Goal: Check status: Check status

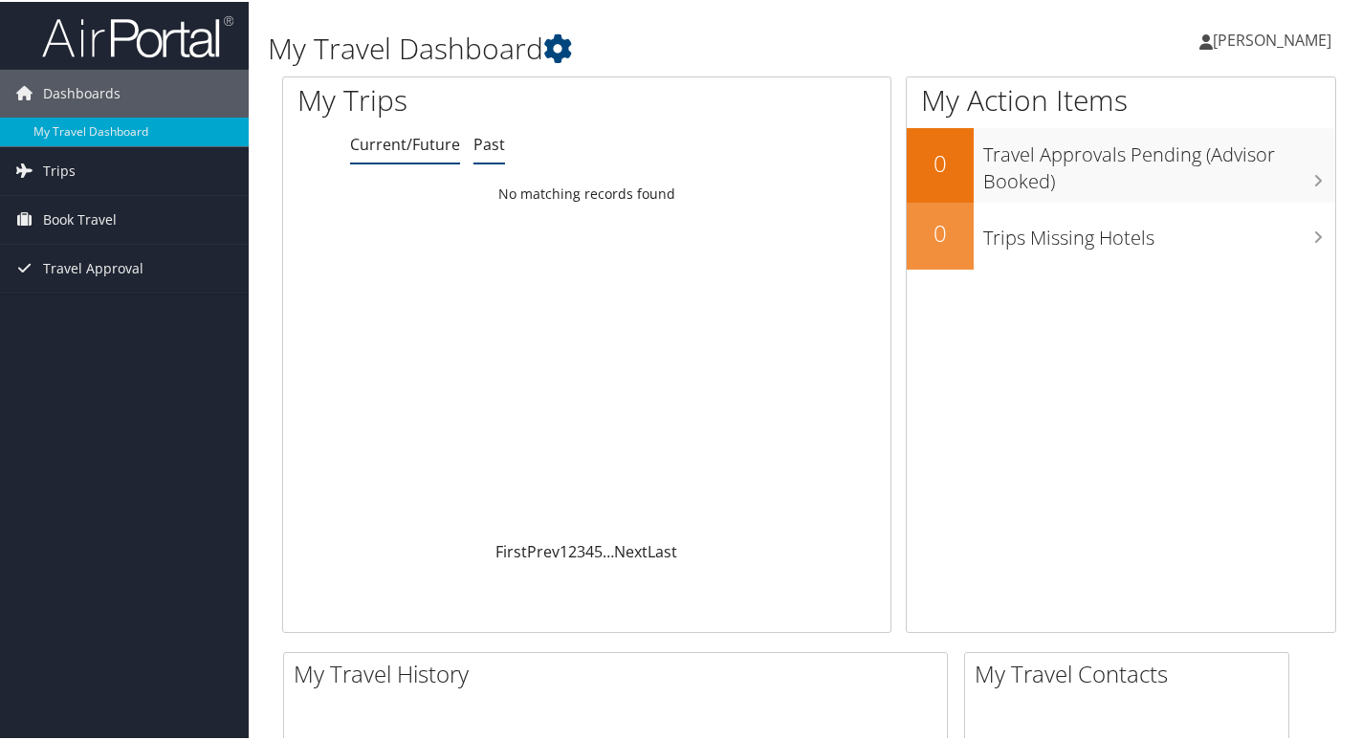
click at [480, 145] on link "Past" at bounding box center [489, 142] width 32 height 21
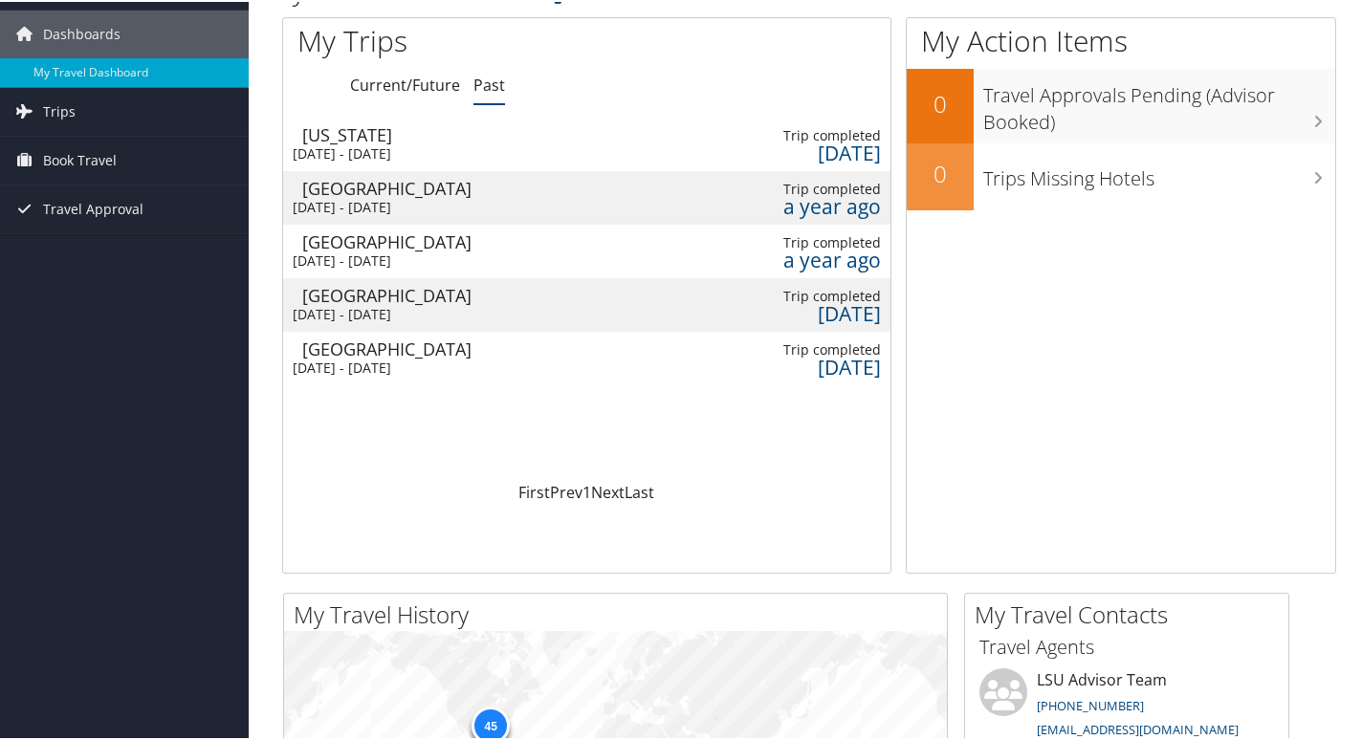
scroll to position [55, 0]
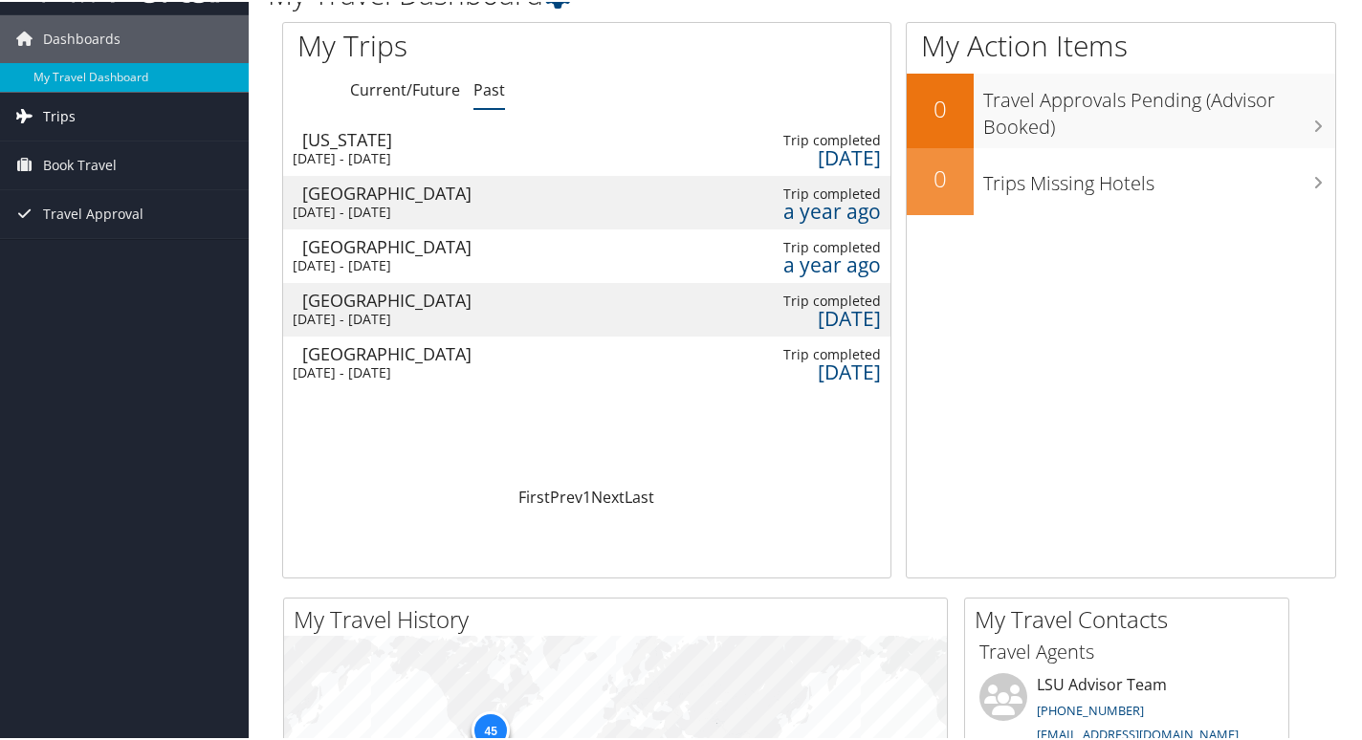
click at [61, 112] on span "Trips" at bounding box center [59, 115] width 33 height 48
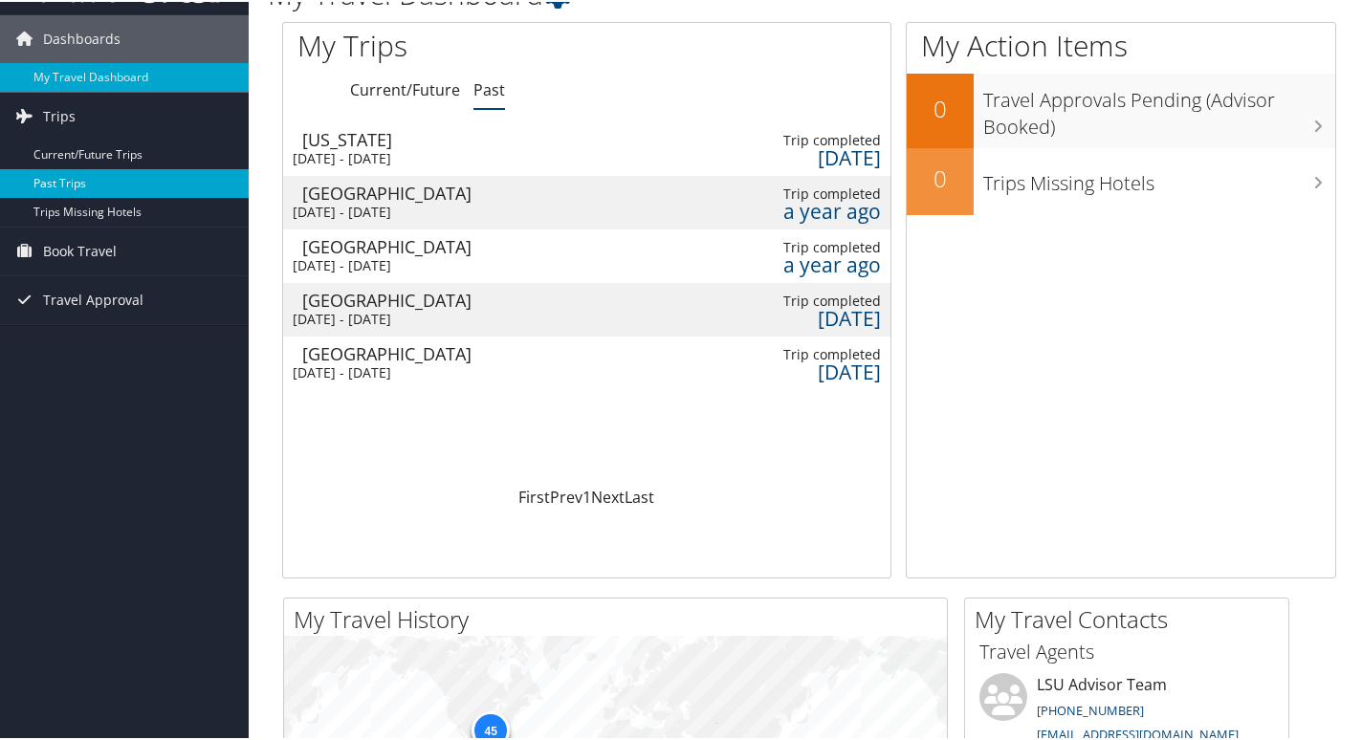
click at [72, 181] on link "Past Trips" at bounding box center [124, 181] width 249 height 29
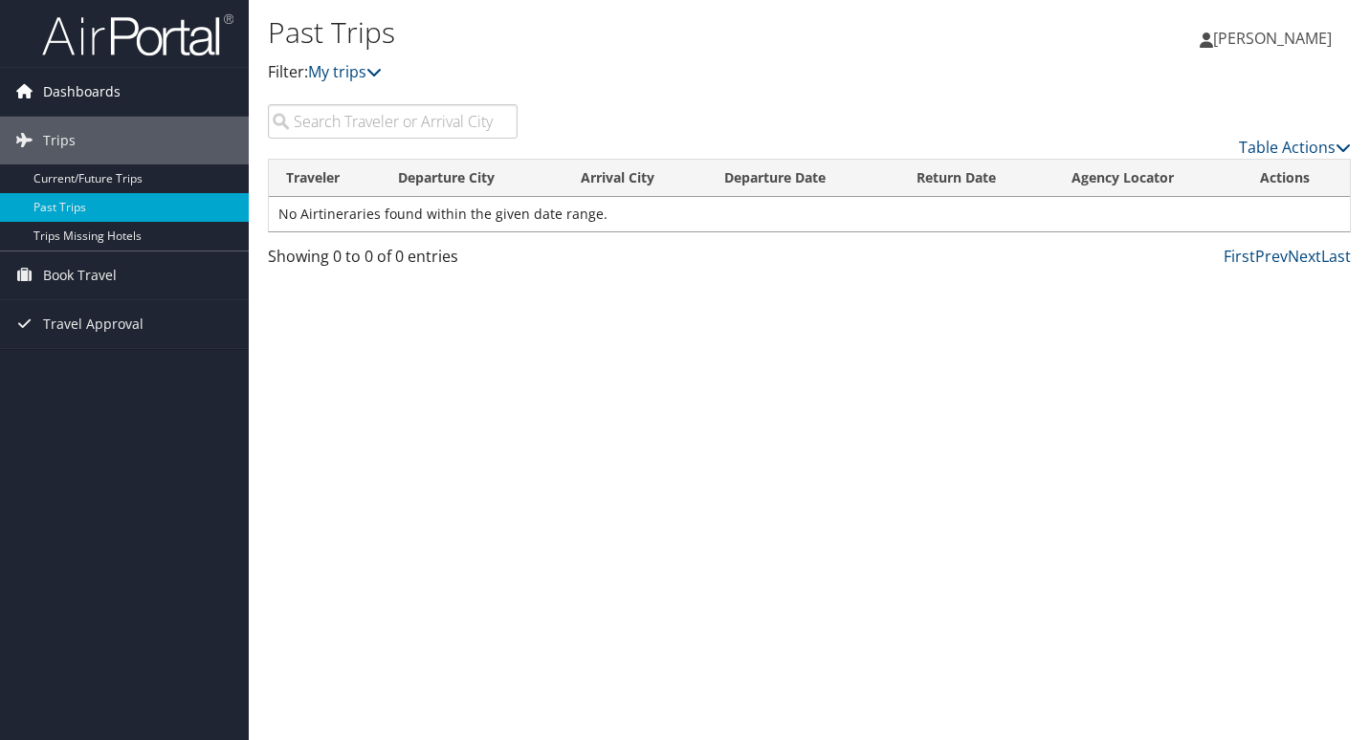
click at [71, 83] on span "Dashboards" at bounding box center [81, 92] width 77 height 48
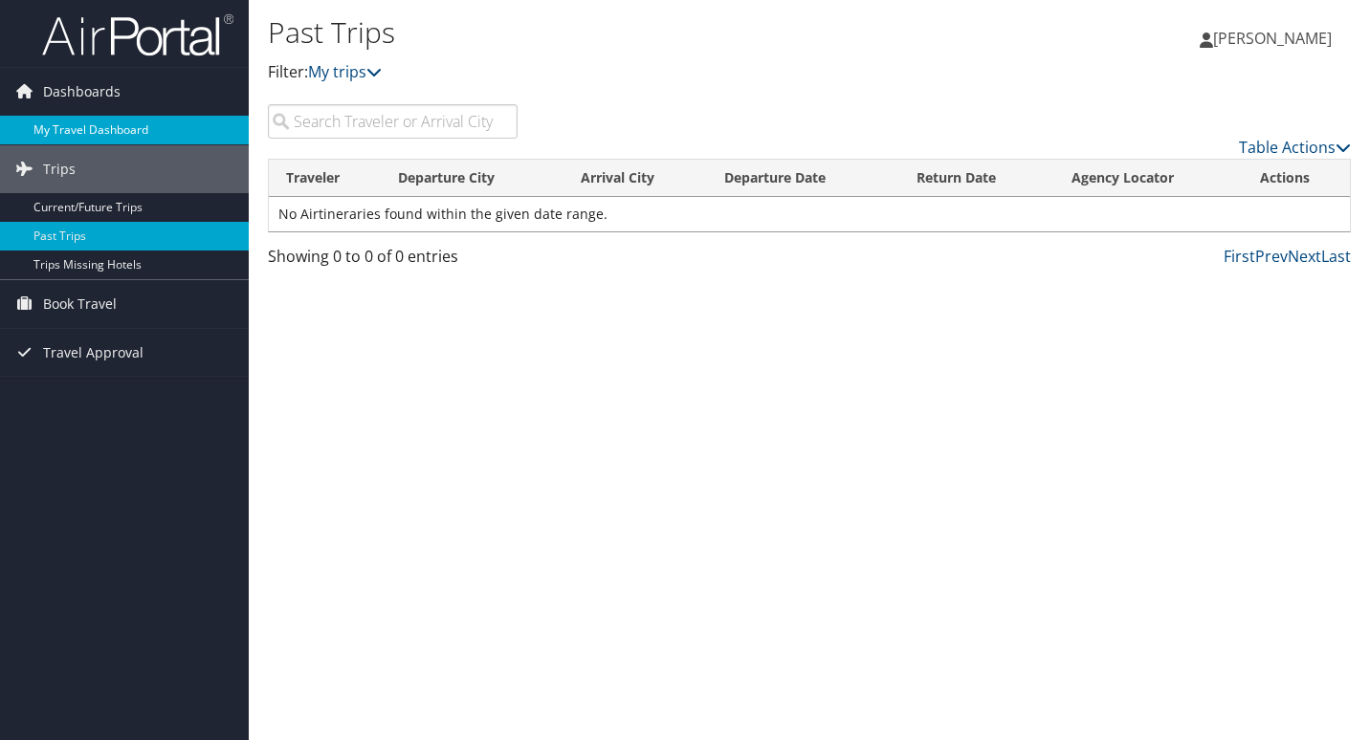
click at [84, 127] on link "My Travel Dashboard" at bounding box center [124, 130] width 249 height 29
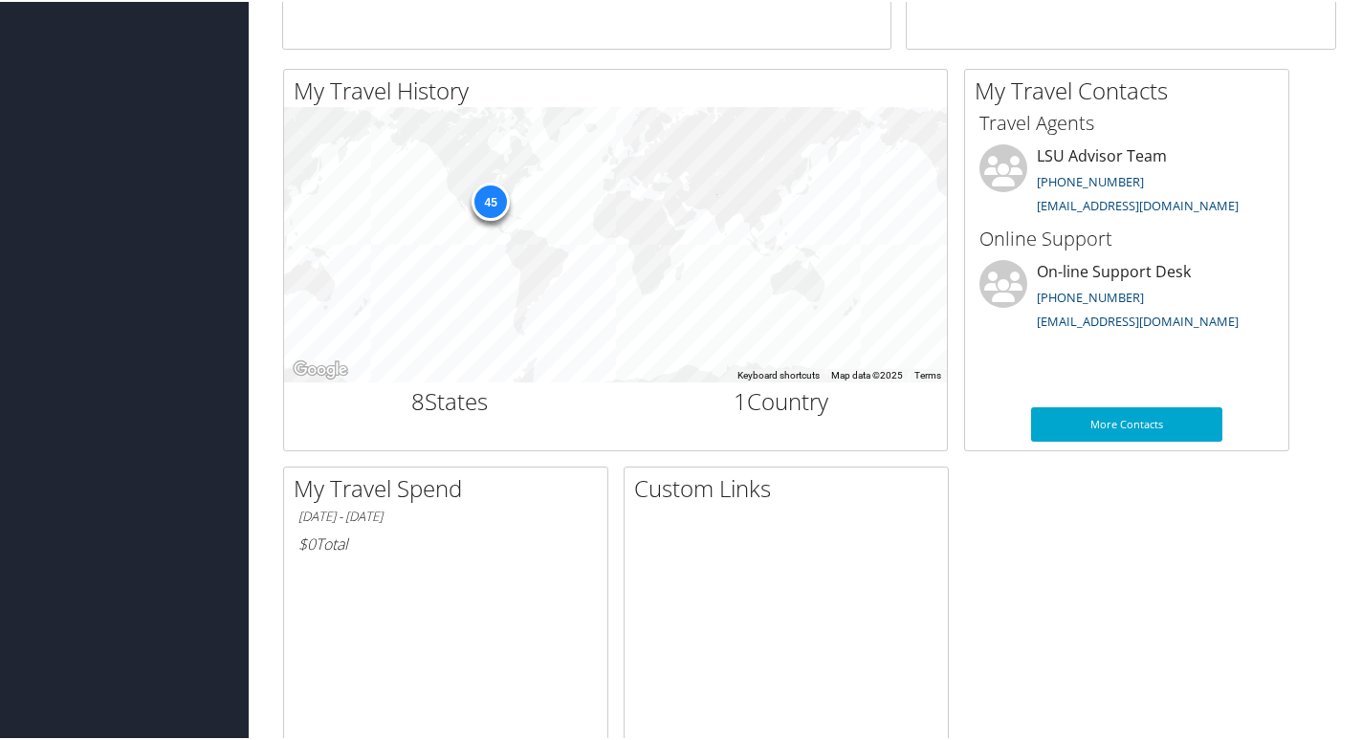
scroll to position [585, 0]
click at [488, 197] on div "45" at bounding box center [491, 198] width 38 height 38
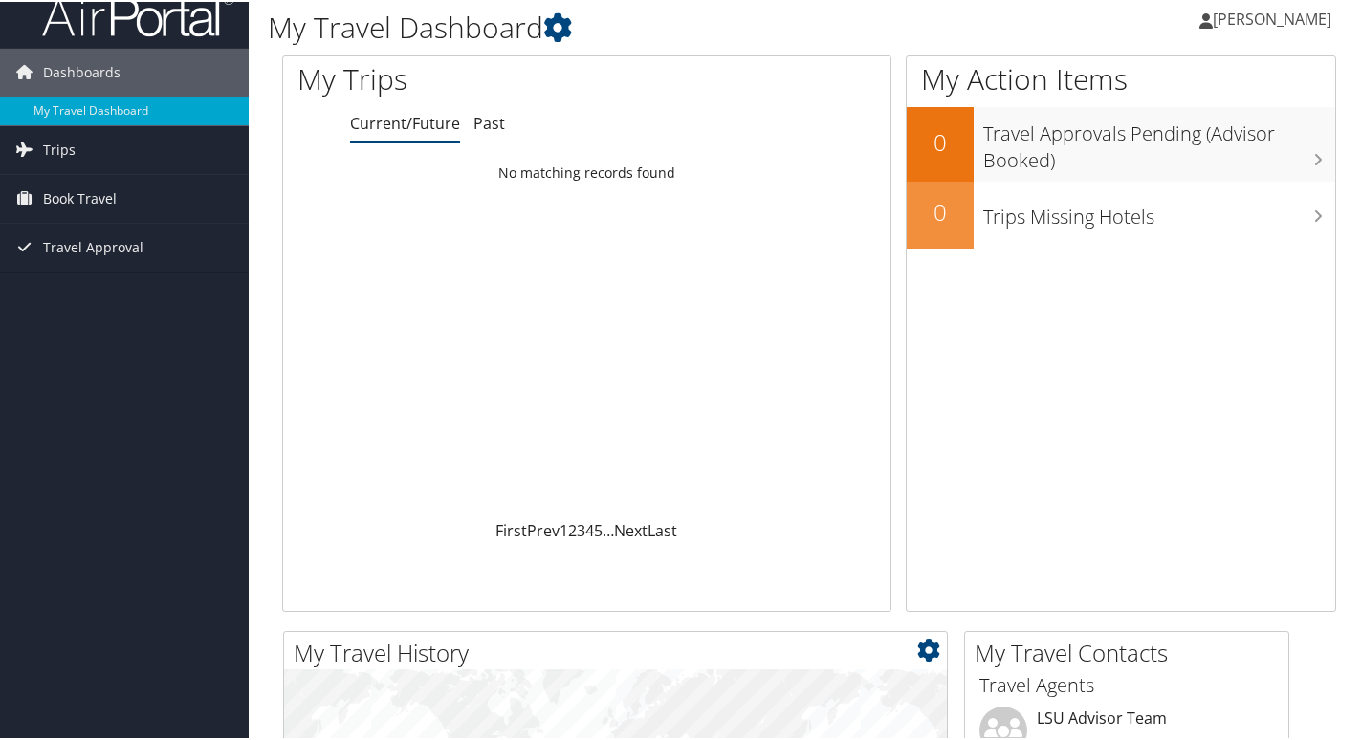
scroll to position [18, 0]
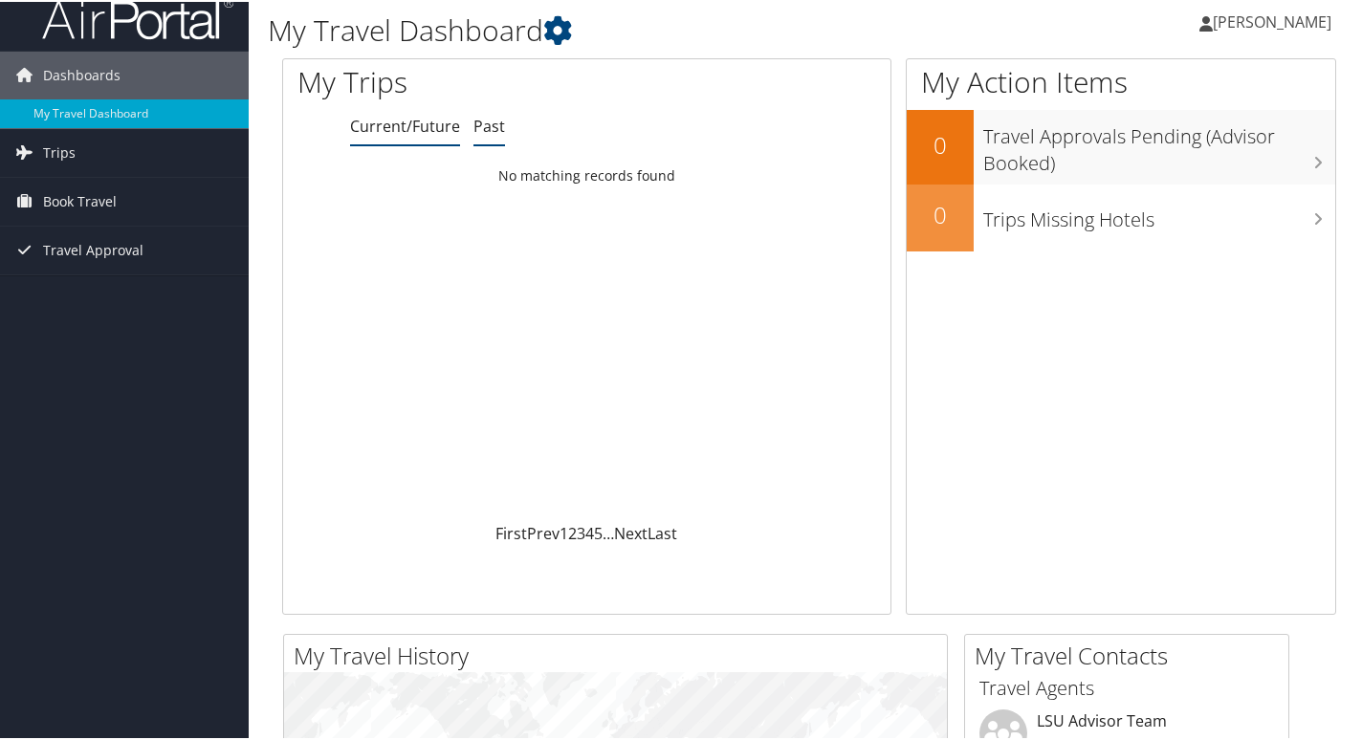
click at [493, 127] on link "Past" at bounding box center [489, 124] width 32 height 21
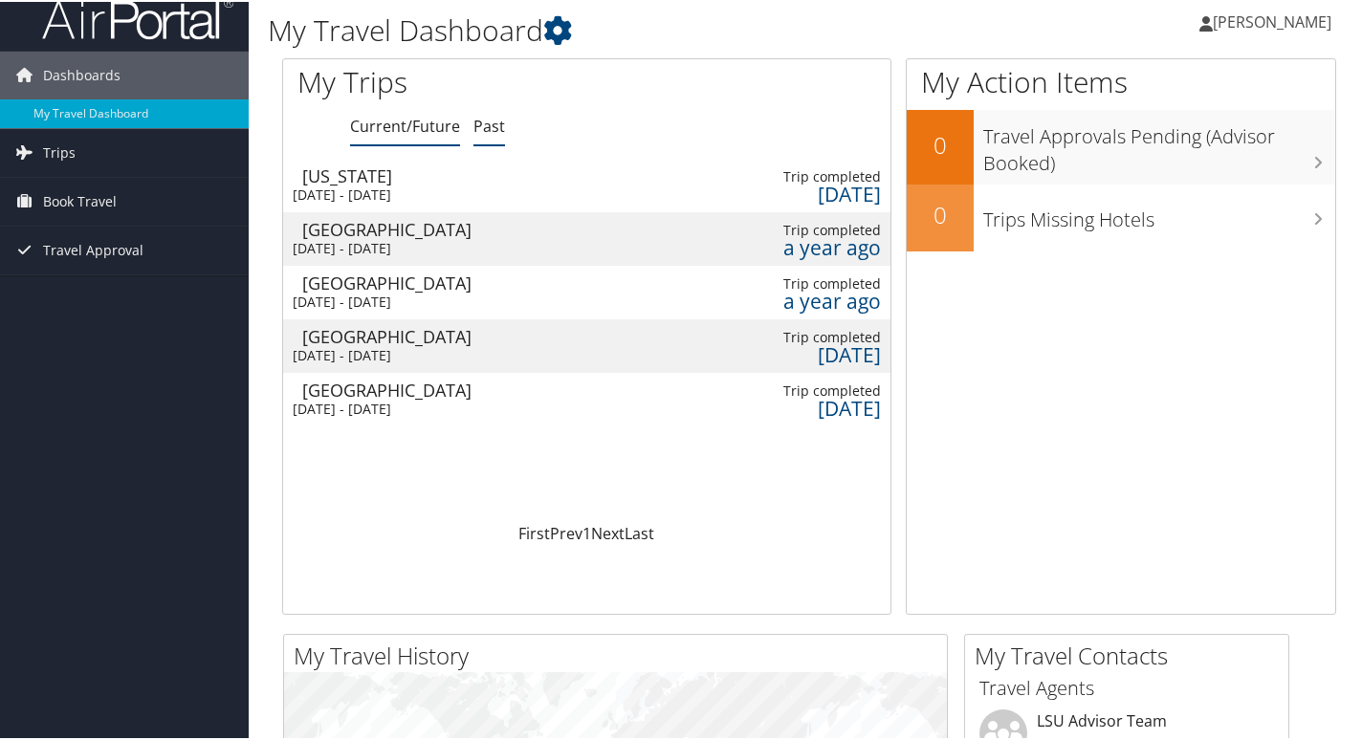
click at [428, 121] on link "Current/Future" at bounding box center [405, 124] width 110 height 21
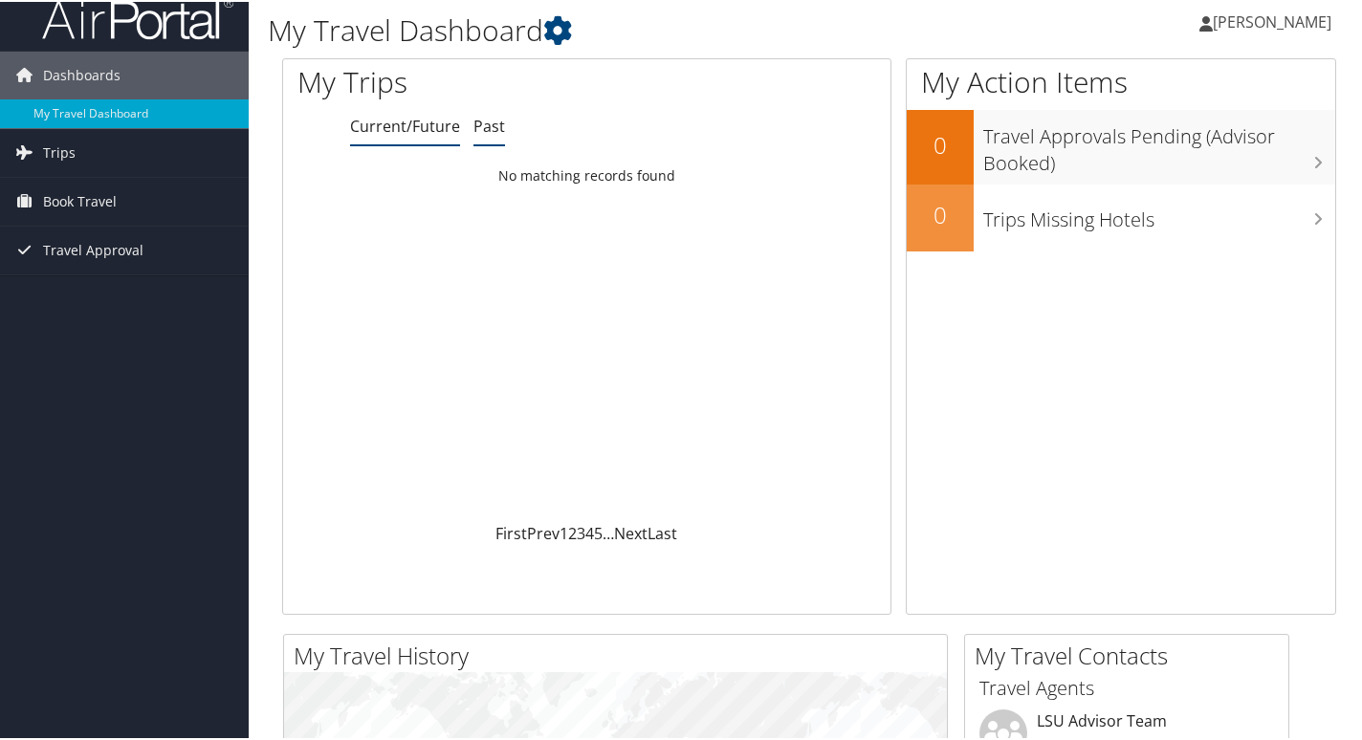
click at [486, 124] on link "Past" at bounding box center [489, 124] width 32 height 21
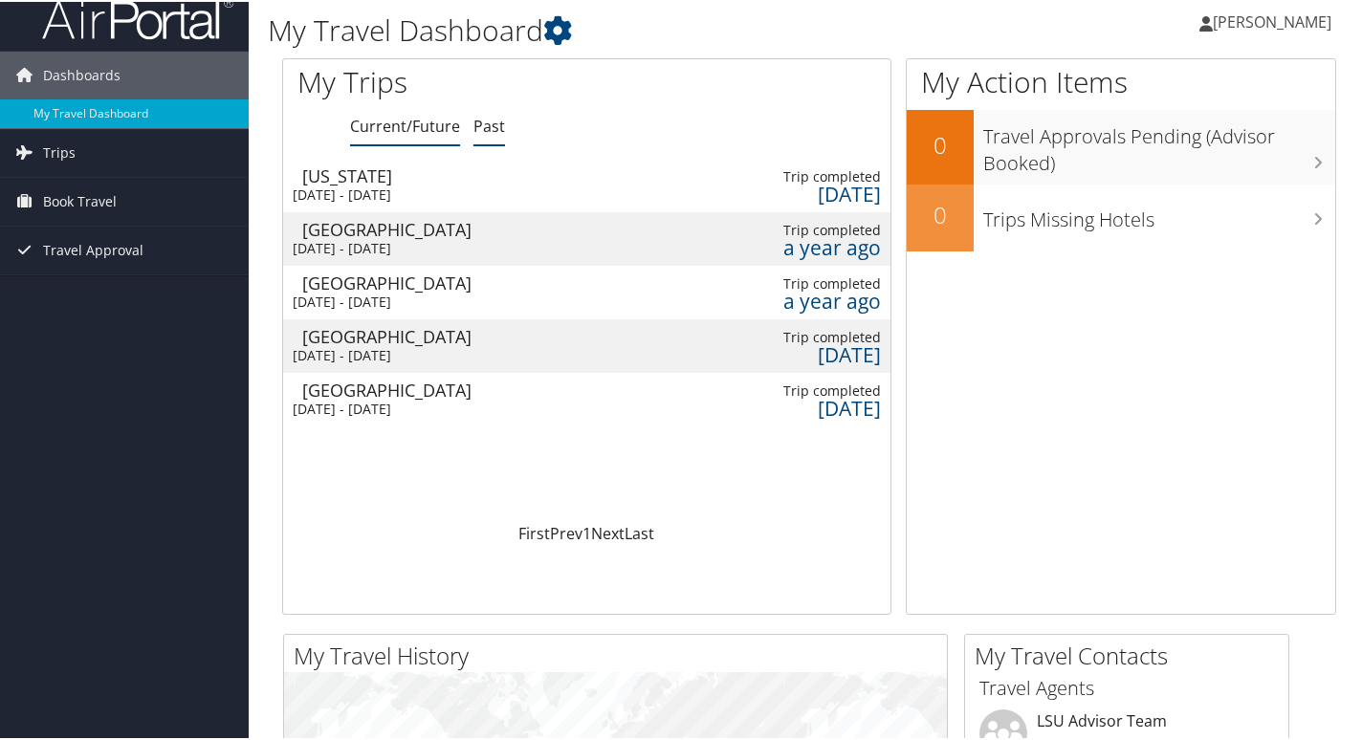
click at [391, 122] on link "Current/Future" at bounding box center [405, 124] width 110 height 21
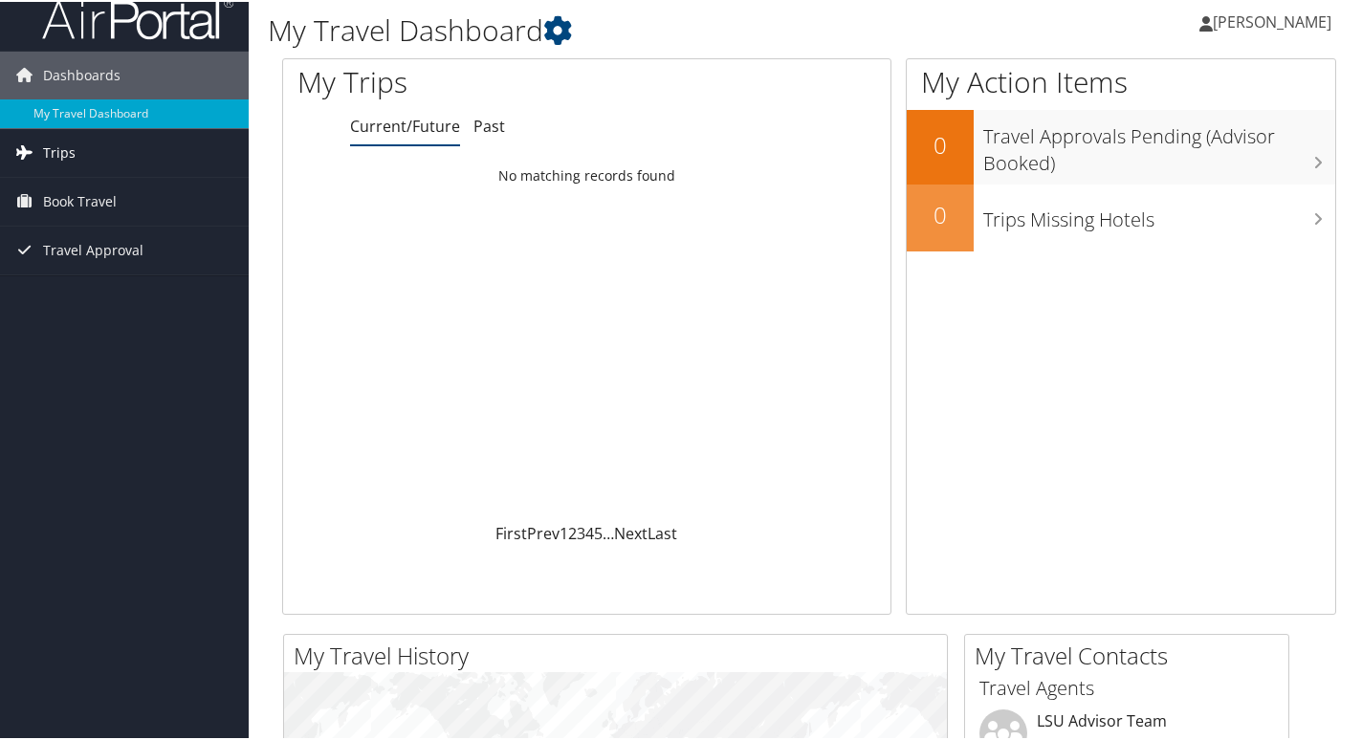
click at [68, 153] on span "Trips" at bounding box center [59, 151] width 33 height 48
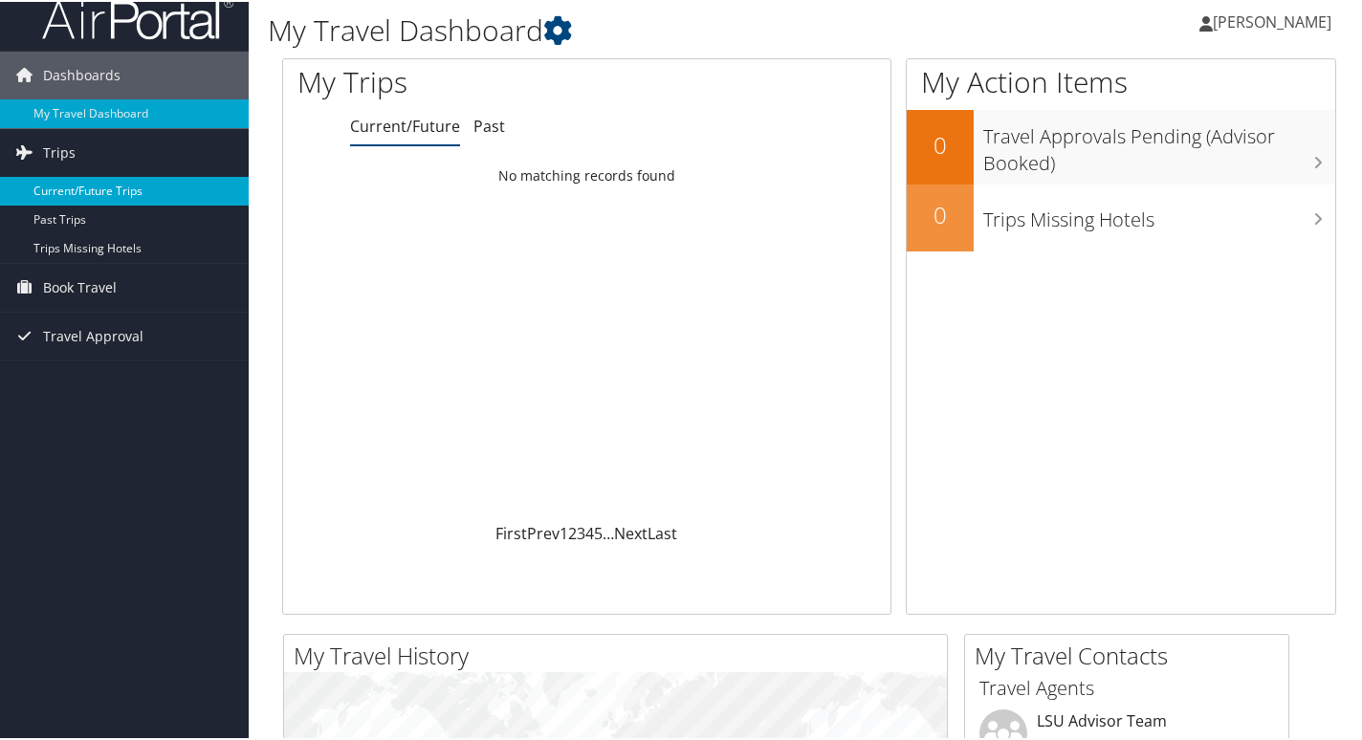
click at [68, 186] on link "Current/Future Trips" at bounding box center [124, 189] width 249 height 29
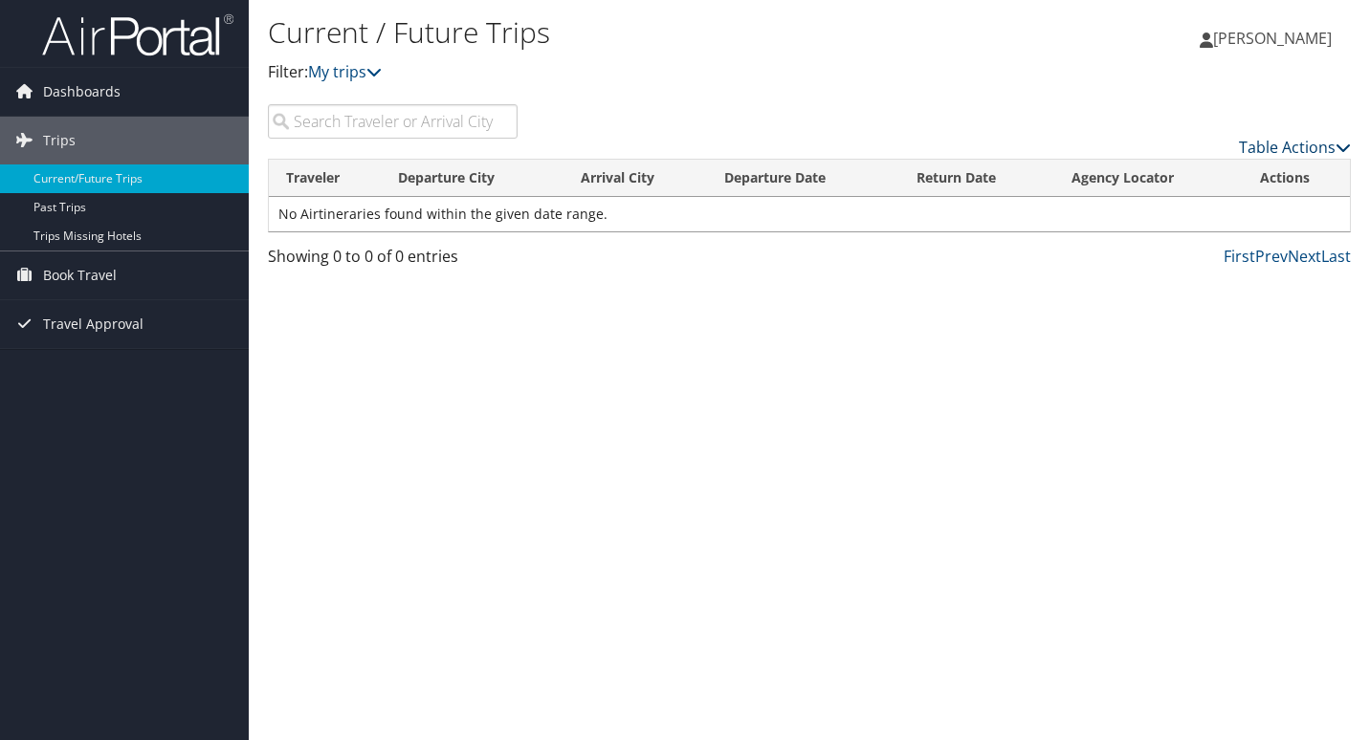
click at [1317, 147] on link "Table Actions" at bounding box center [1295, 147] width 112 height 21
click at [1019, 377] on div at bounding box center [685, 370] width 1370 height 740
click at [70, 84] on span "Dashboards" at bounding box center [81, 92] width 77 height 48
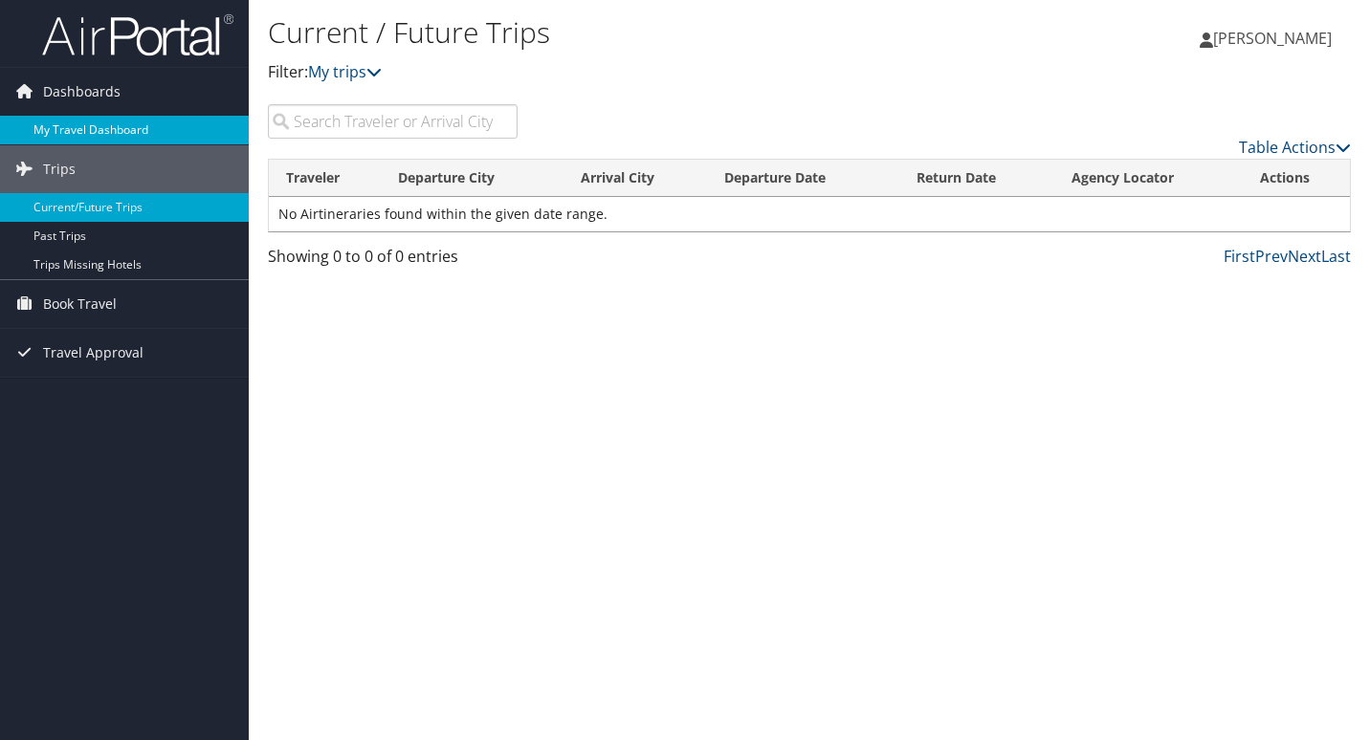
click at [74, 126] on link "My Travel Dashboard" at bounding box center [124, 130] width 249 height 29
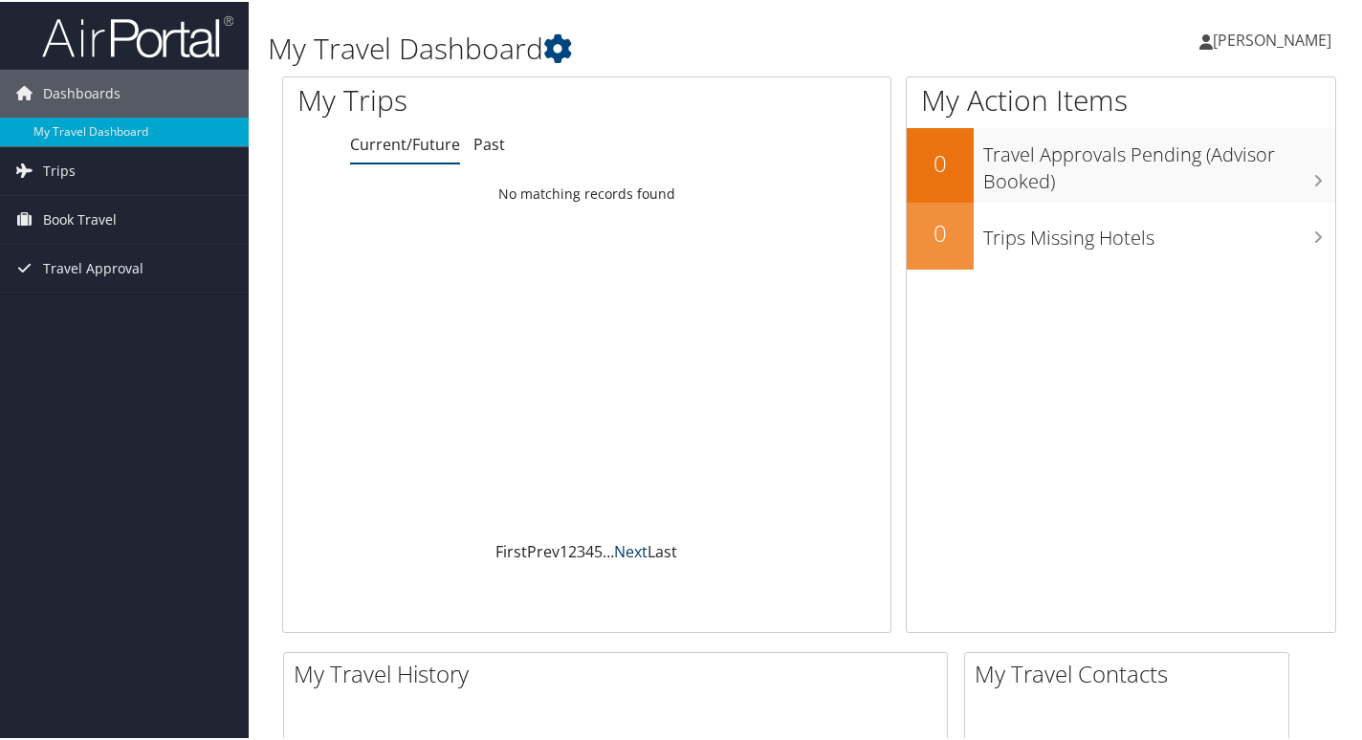
click at [631, 547] on link "Next" at bounding box center [630, 549] width 33 height 21
click at [658, 546] on link "Last" at bounding box center [662, 549] width 30 height 21
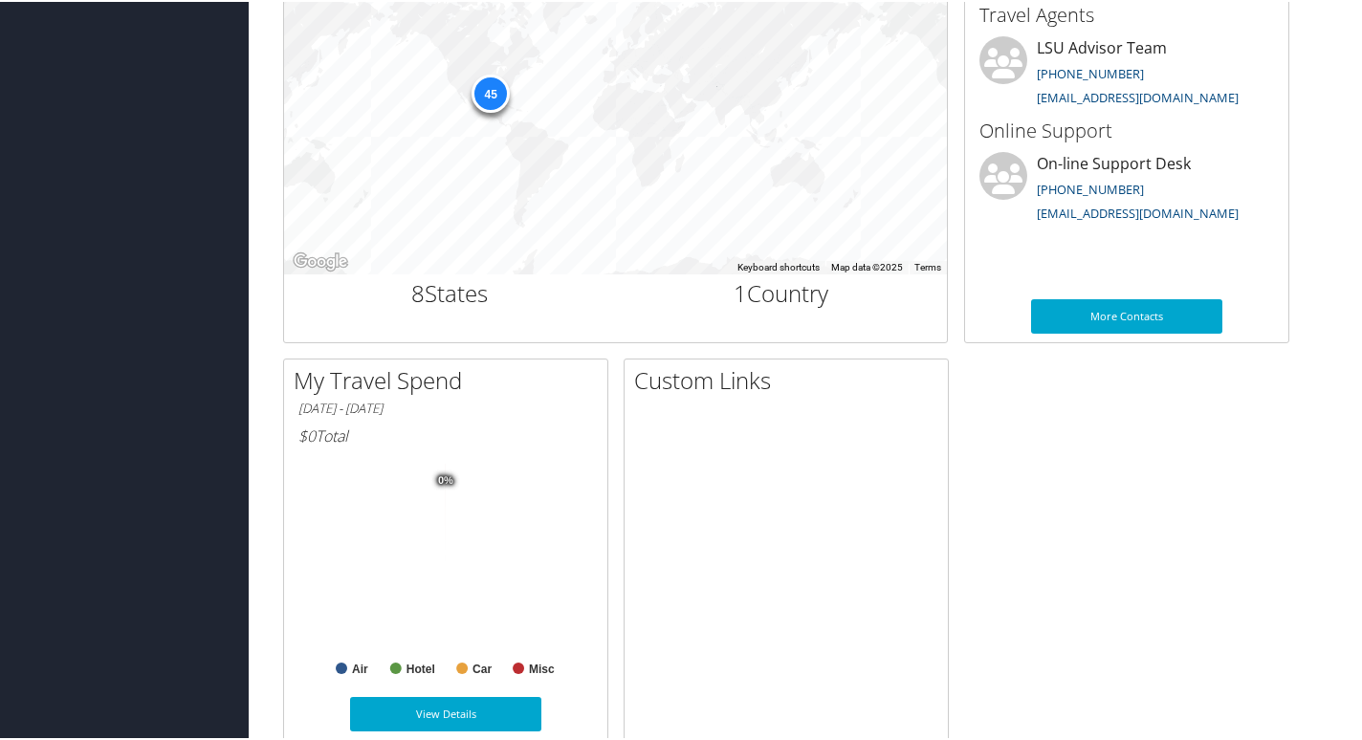
scroll to position [724, 0]
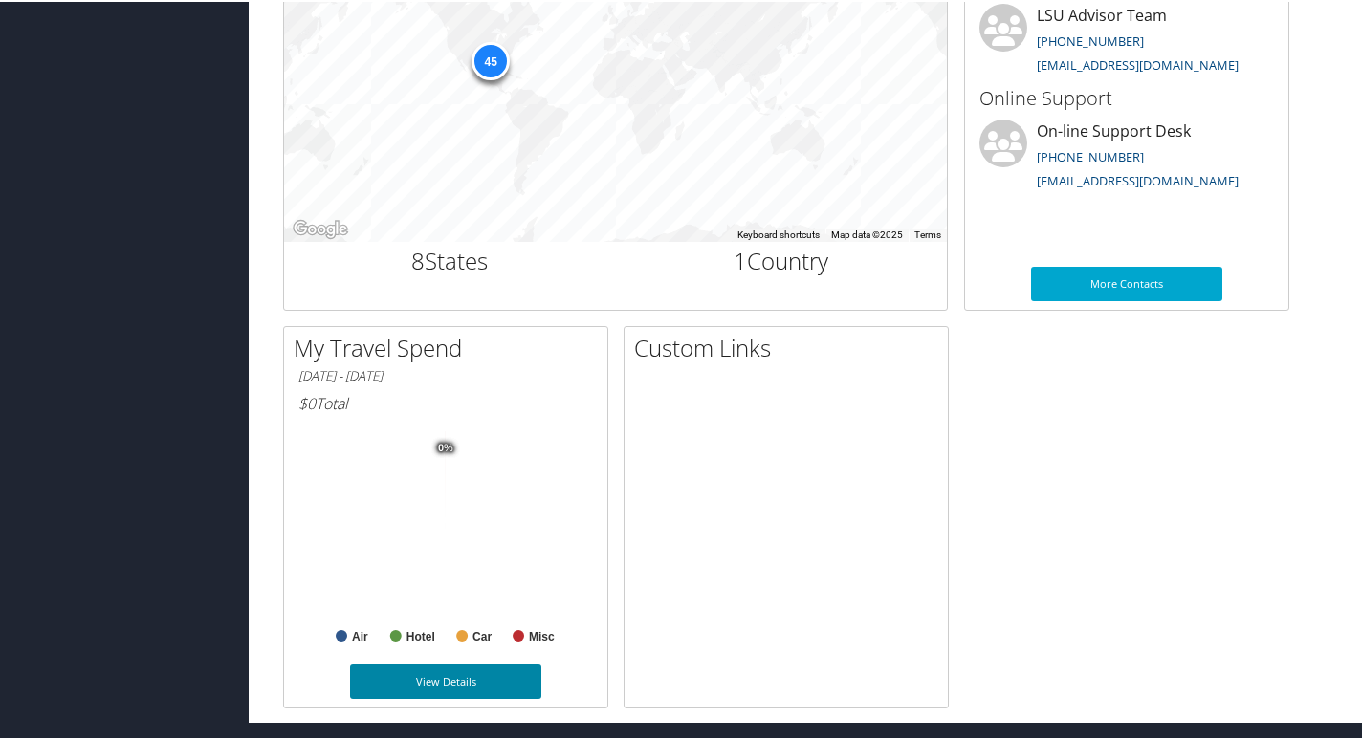
click at [461, 676] on link "View Details" at bounding box center [445, 680] width 191 height 34
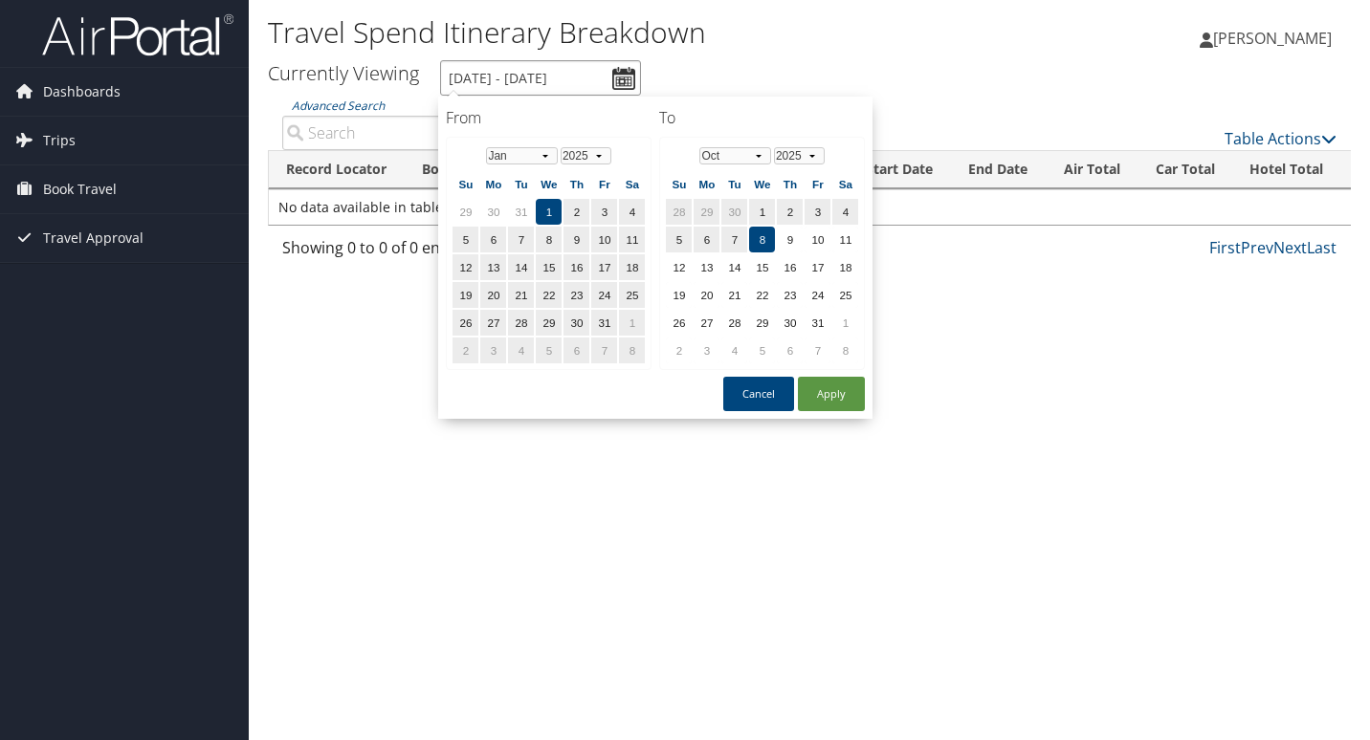
click at [618, 84] on input "[DATE] - [DATE]" at bounding box center [540, 77] width 201 height 35
click at [758, 158] on select "Jan Feb Mar Apr May Jun [DATE] Aug Sep Oct Nov Dec" at bounding box center [735, 155] width 72 height 17
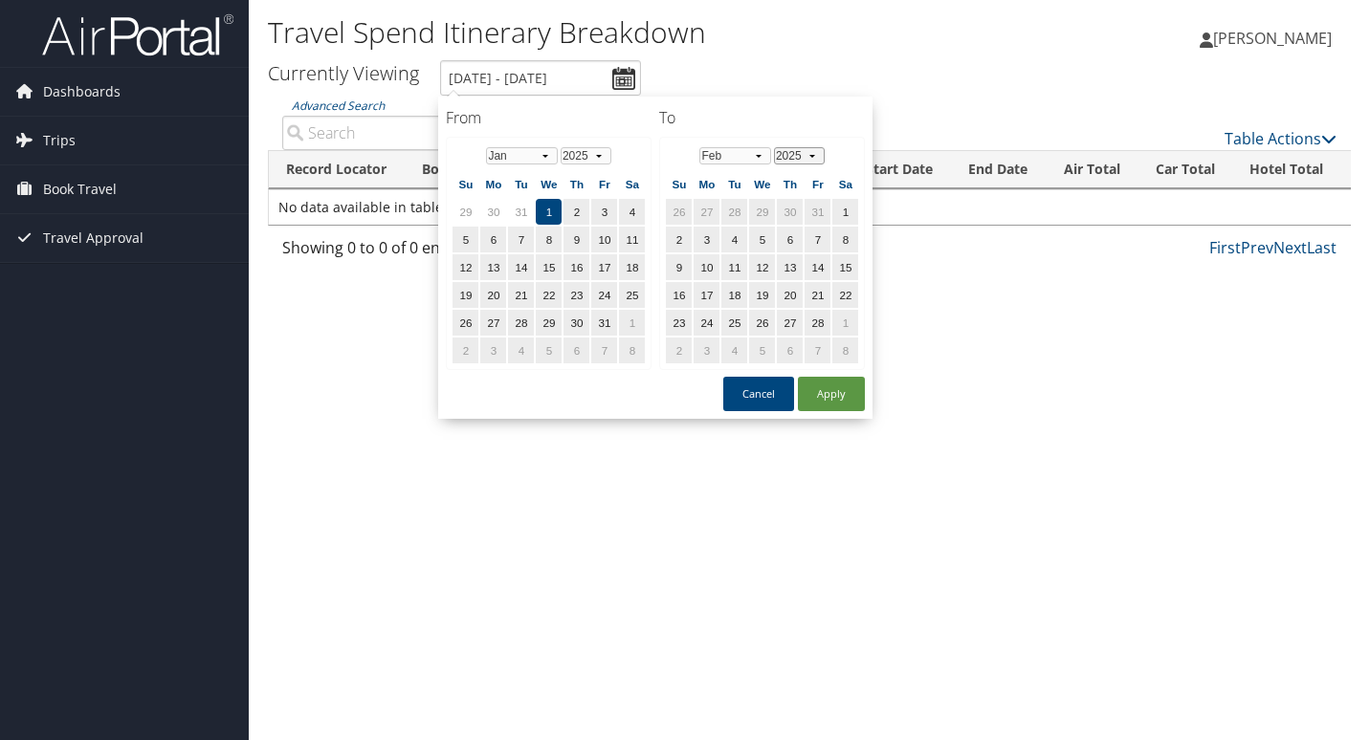
click at [811, 157] on select "2025 2026 2027 2028 2029 2030" at bounding box center [799, 155] width 51 height 17
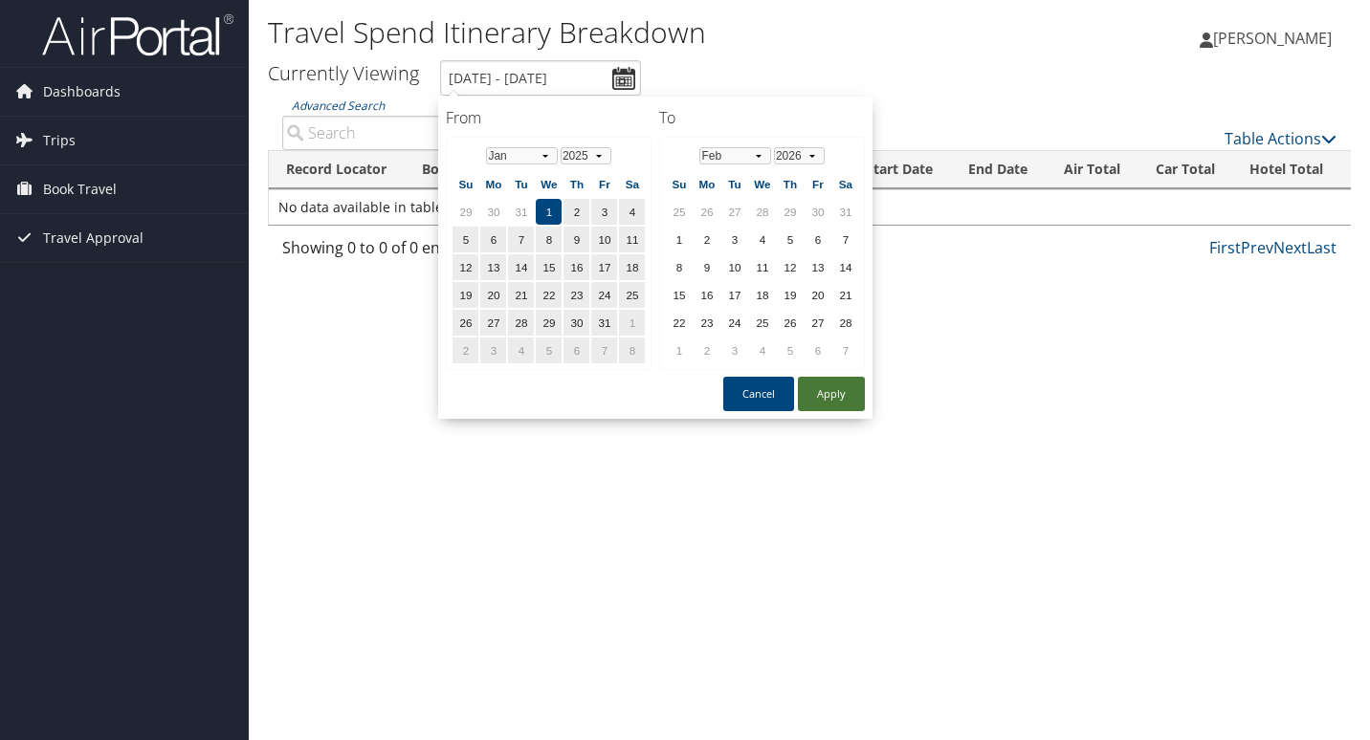
click at [820, 389] on button "Apply" at bounding box center [831, 394] width 67 height 34
type input "1/1/2025 - 10/8/2025"
